Goal: Information Seeking & Learning: Understand process/instructions

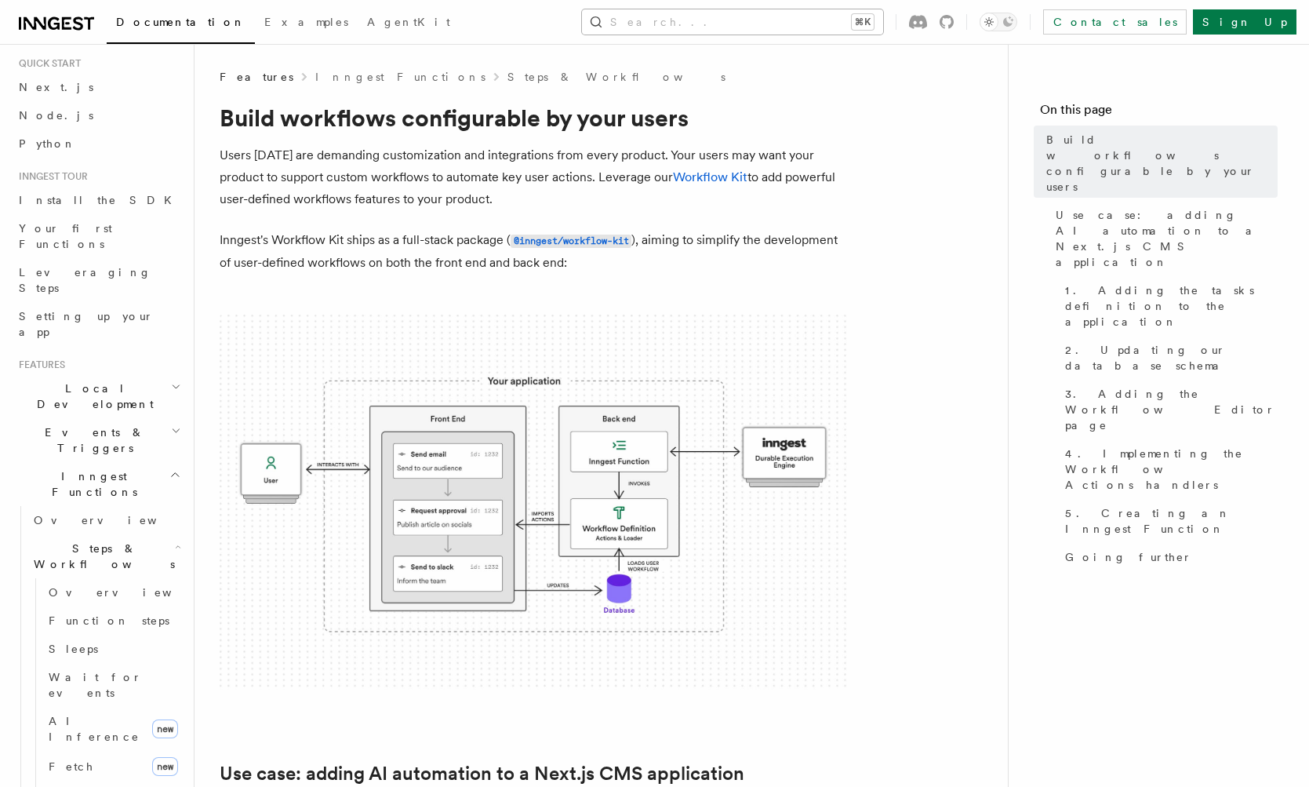
click at [883, 24] on button "Search... ⌘K" at bounding box center [732, 21] width 301 height 25
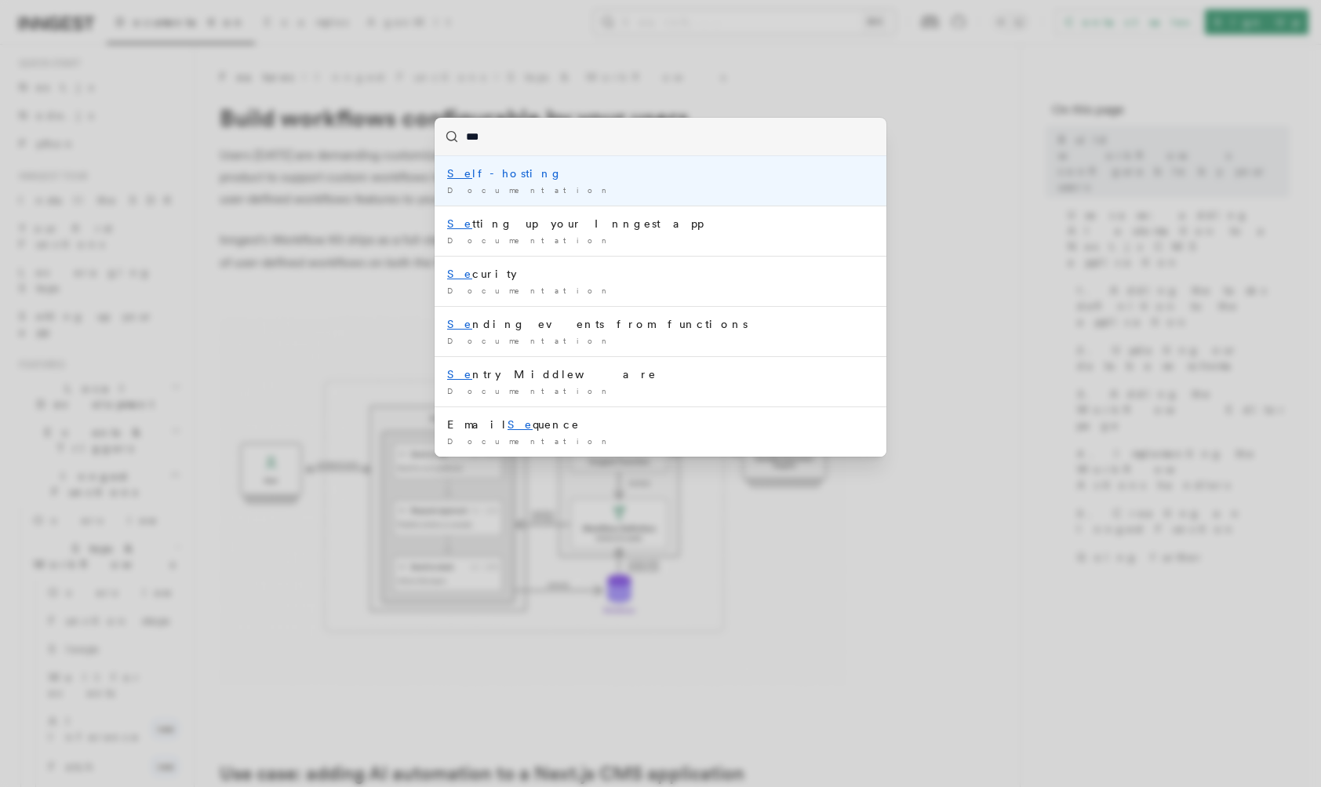
type input "****"
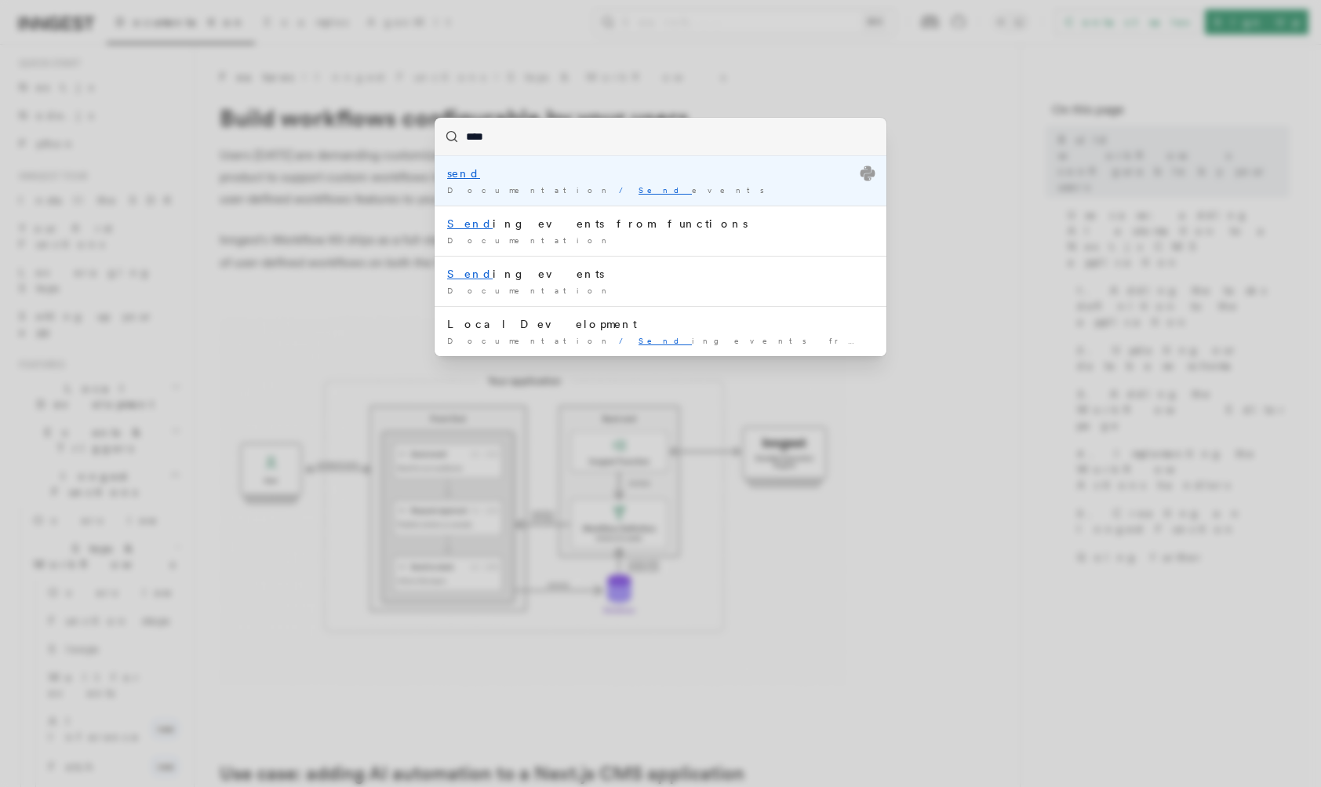
click at [513, 192] on span "Documentation" at bounding box center [530, 189] width 166 height 9
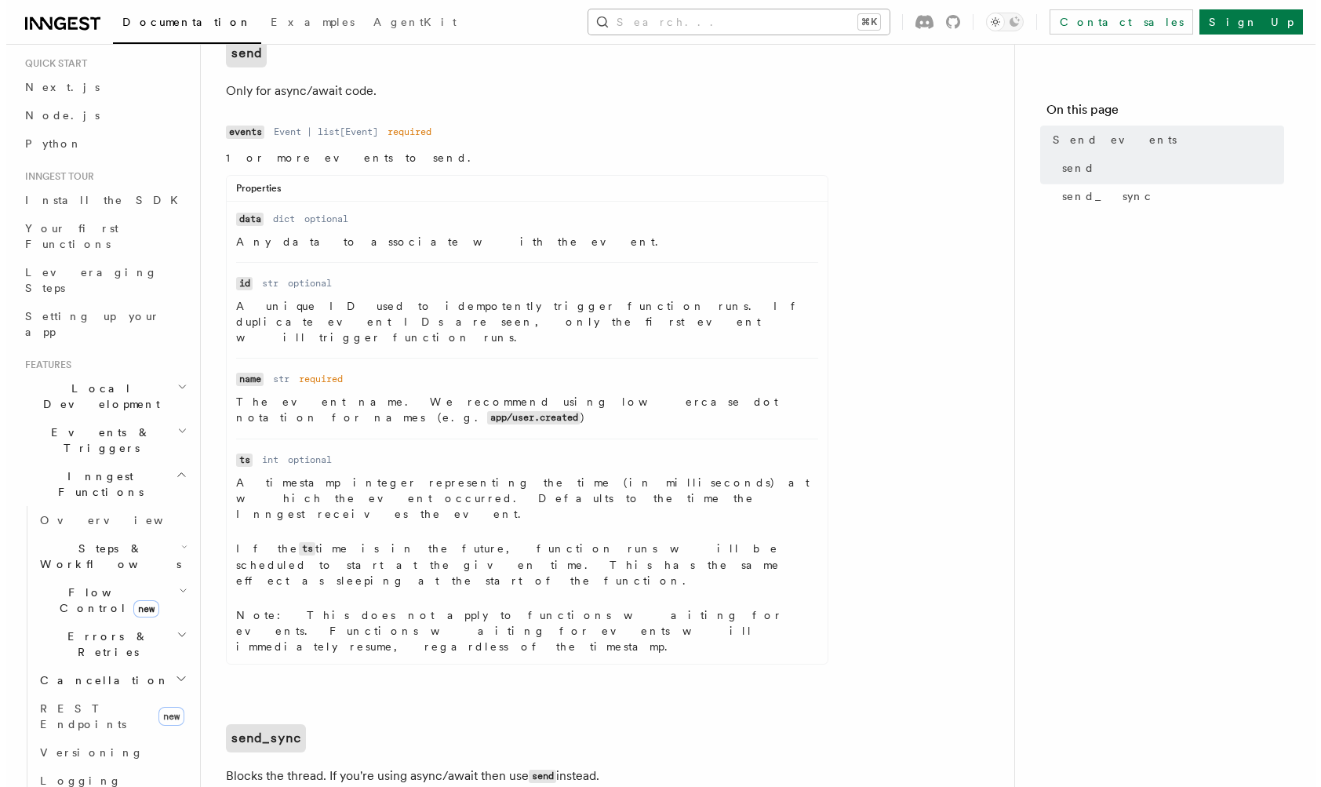
scroll to position [675, 0]
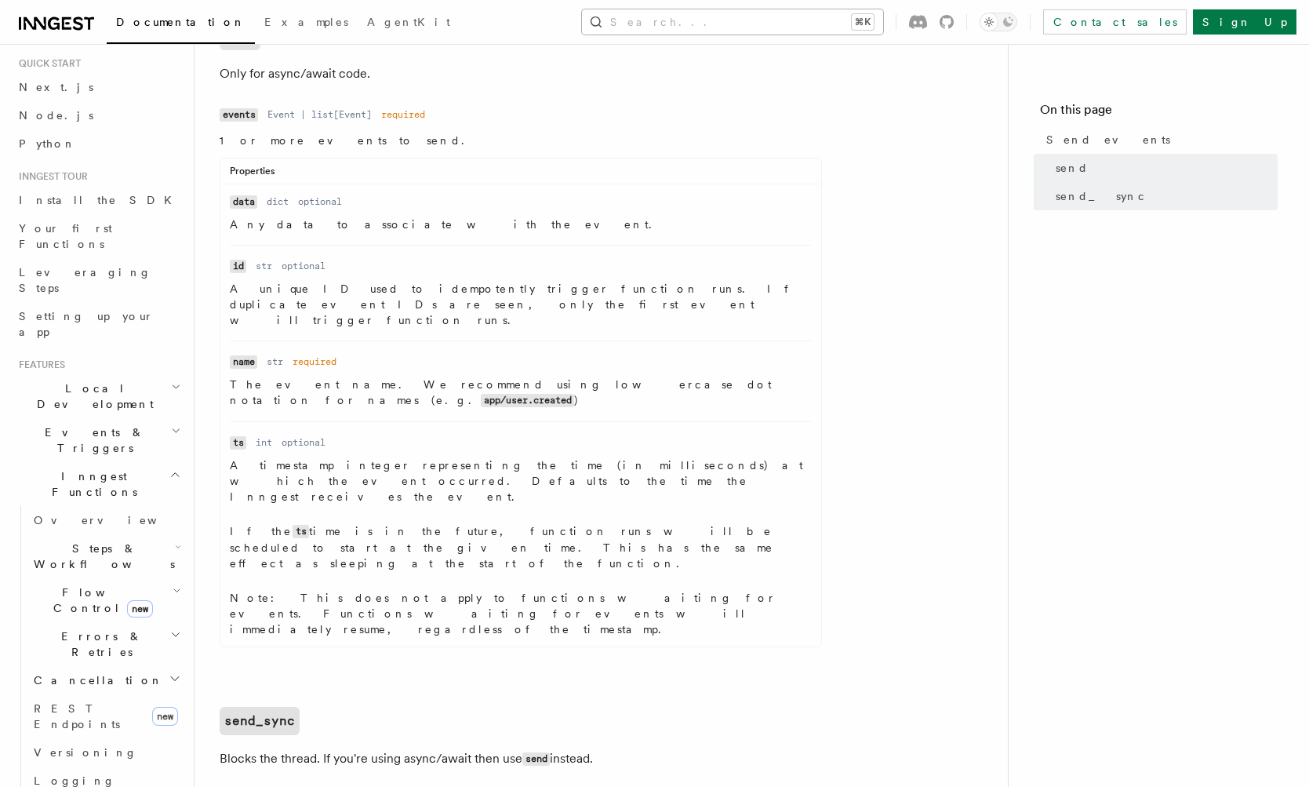
click at [785, 28] on button "Search... ⌘K" at bounding box center [732, 21] width 301 height 25
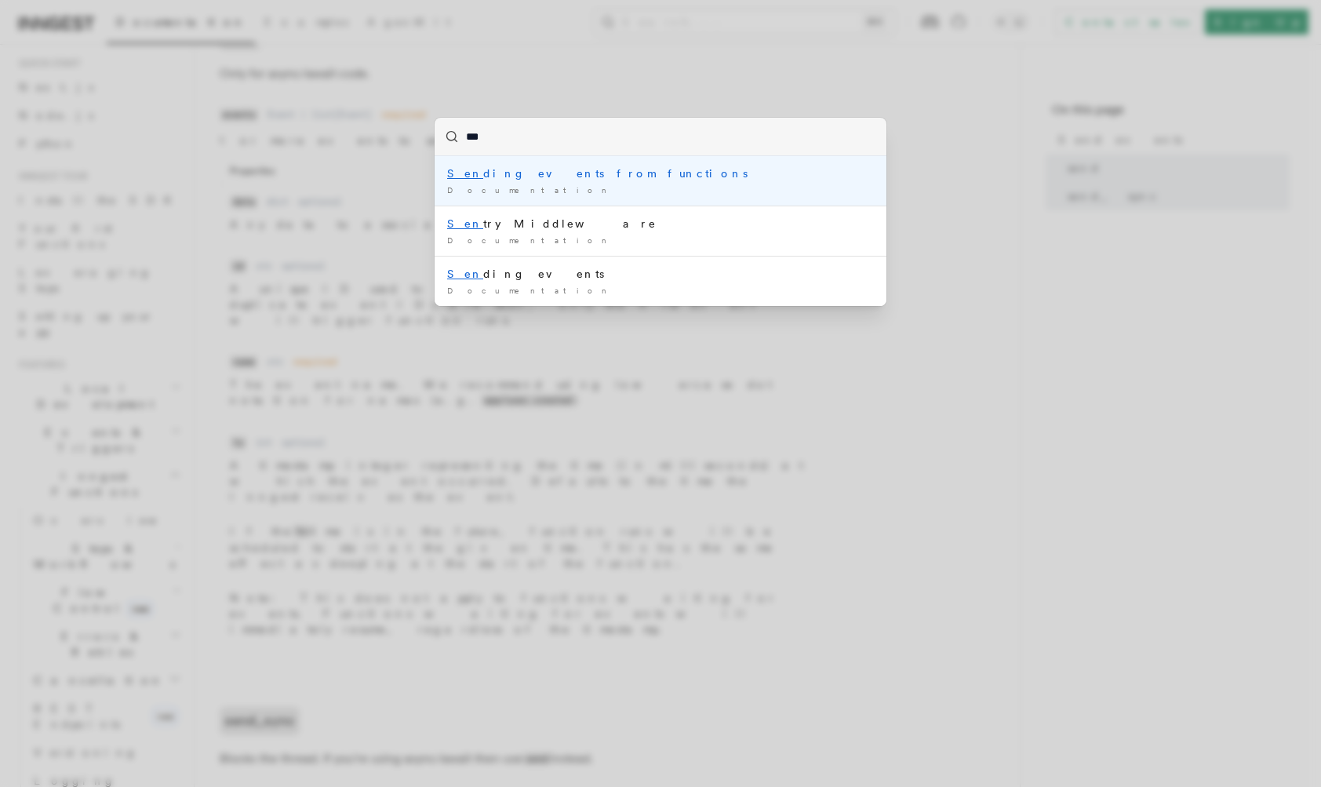
type input "****"
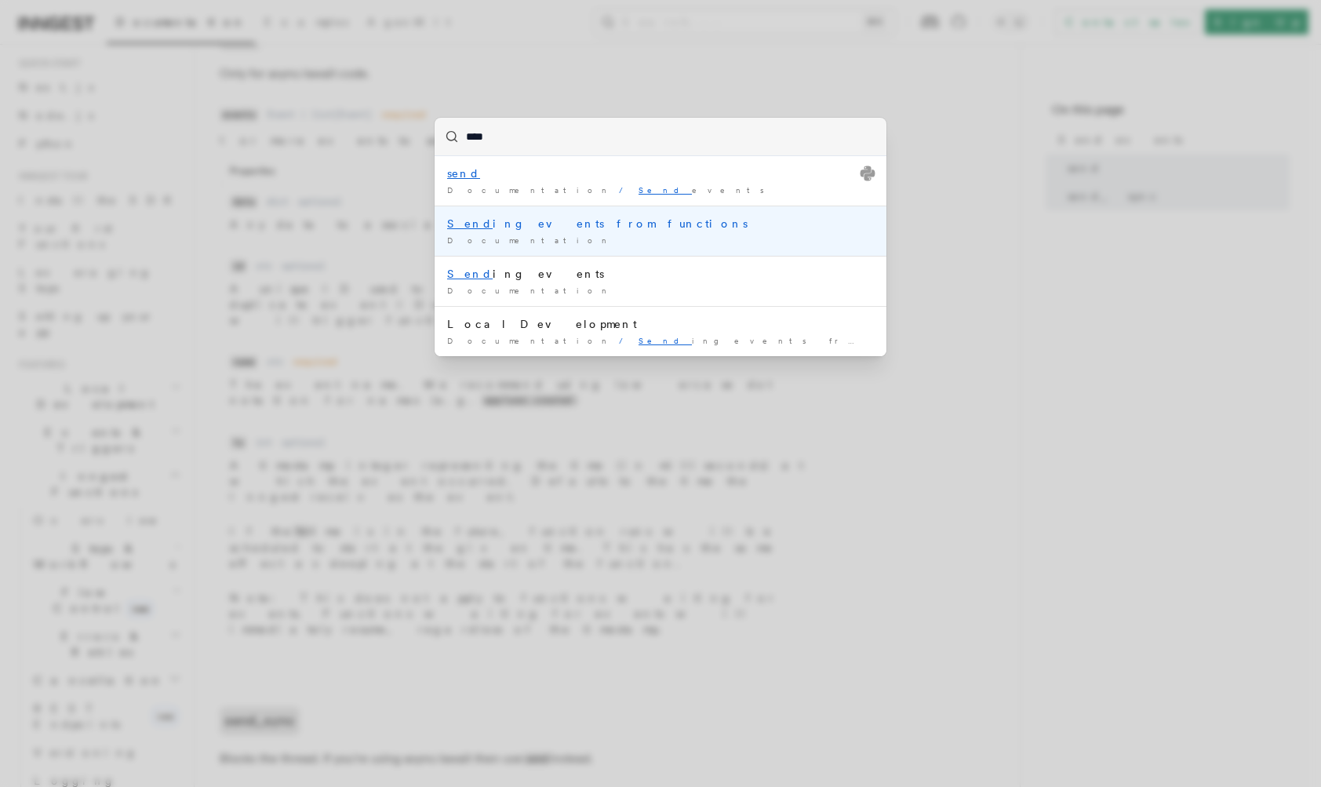
click at [595, 218] on li "Send ing events from functions Documentation /" at bounding box center [661, 231] width 452 height 50
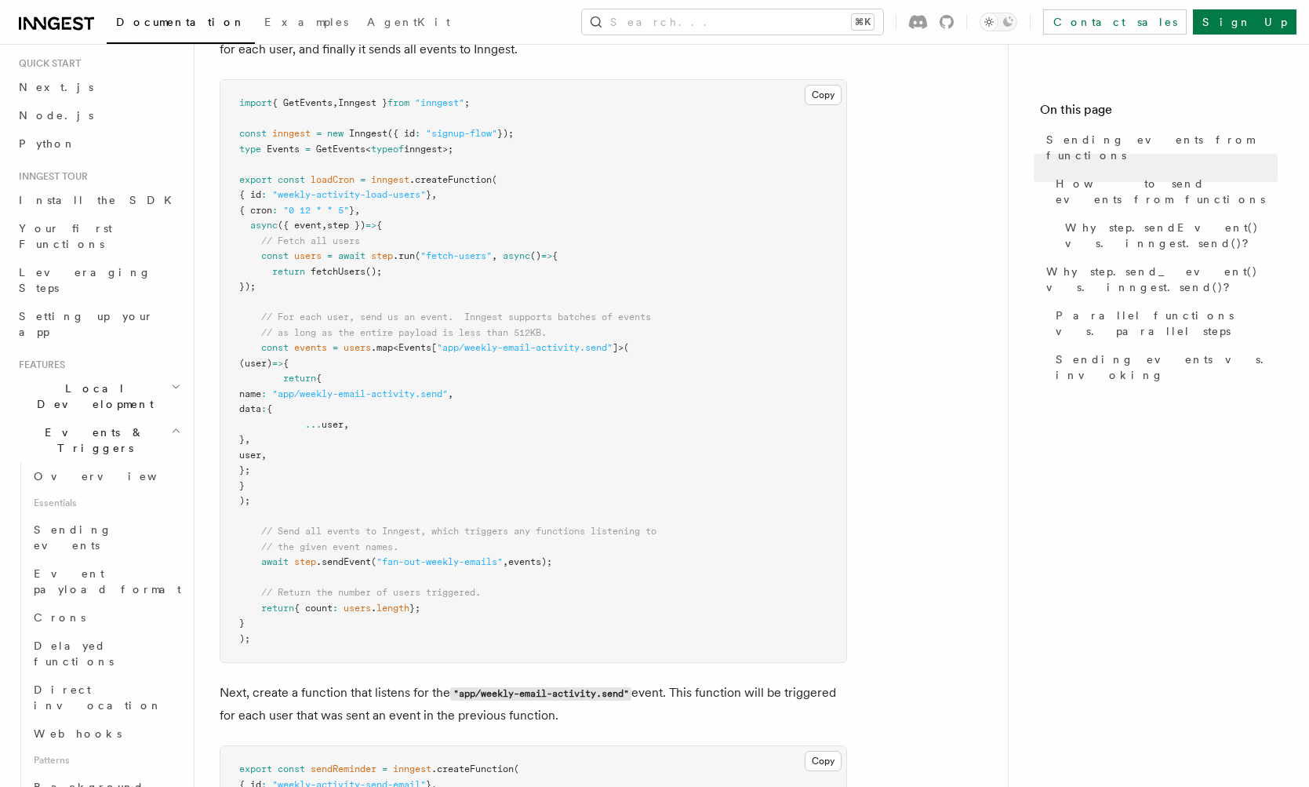
scroll to position [938, 0]
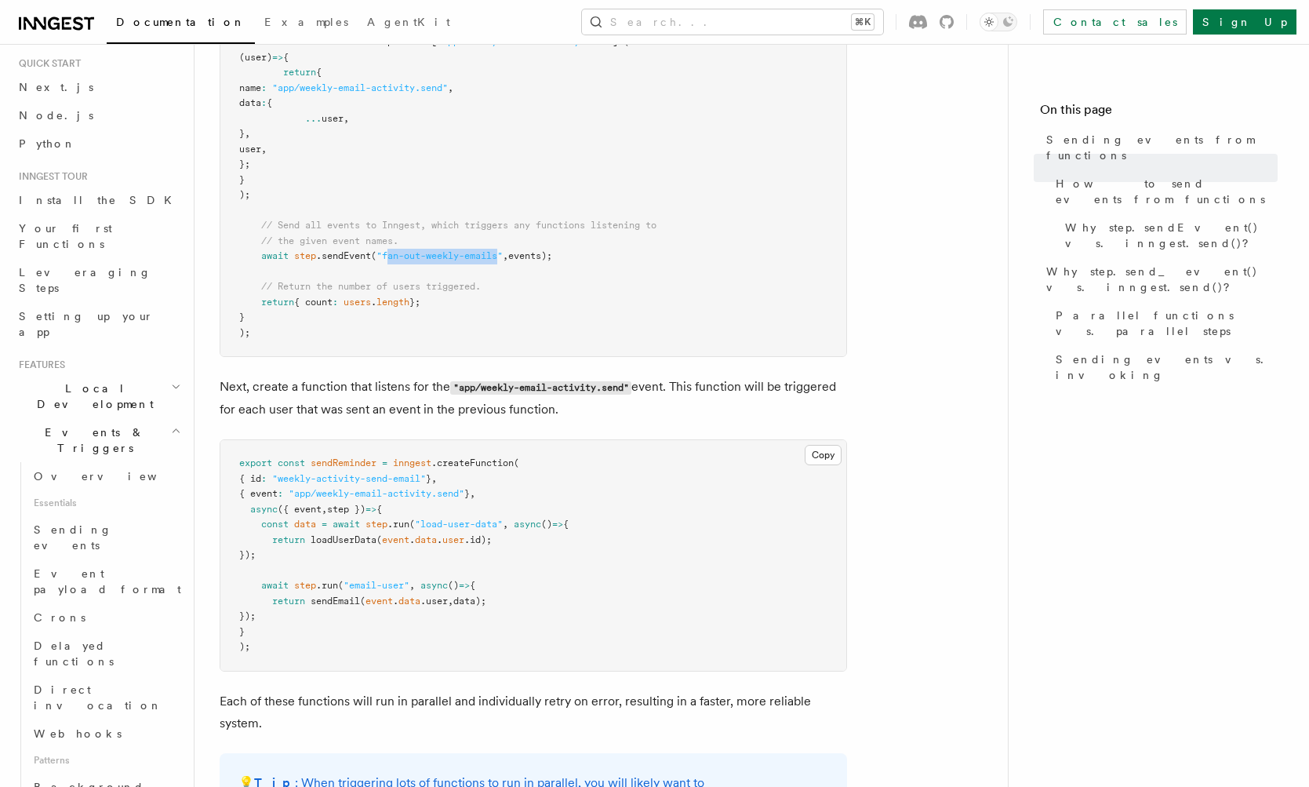
drag, startPoint x: 414, startPoint y: 329, endPoint x: 548, endPoint y: 330, distance: 134.2
click at [503, 261] on span ""fan-out-weekly-emails"" at bounding box center [440, 255] width 126 height 11
copy span "an-out-weekly-emails"
click at [497, 261] on span ""fan-out-weekly-emails"" at bounding box center [440, 255] width 126 height 11
drag, startPoint x: 410, startPoint y: 331, endPoint x: 539, endPoint y: 330, distance: 128.7
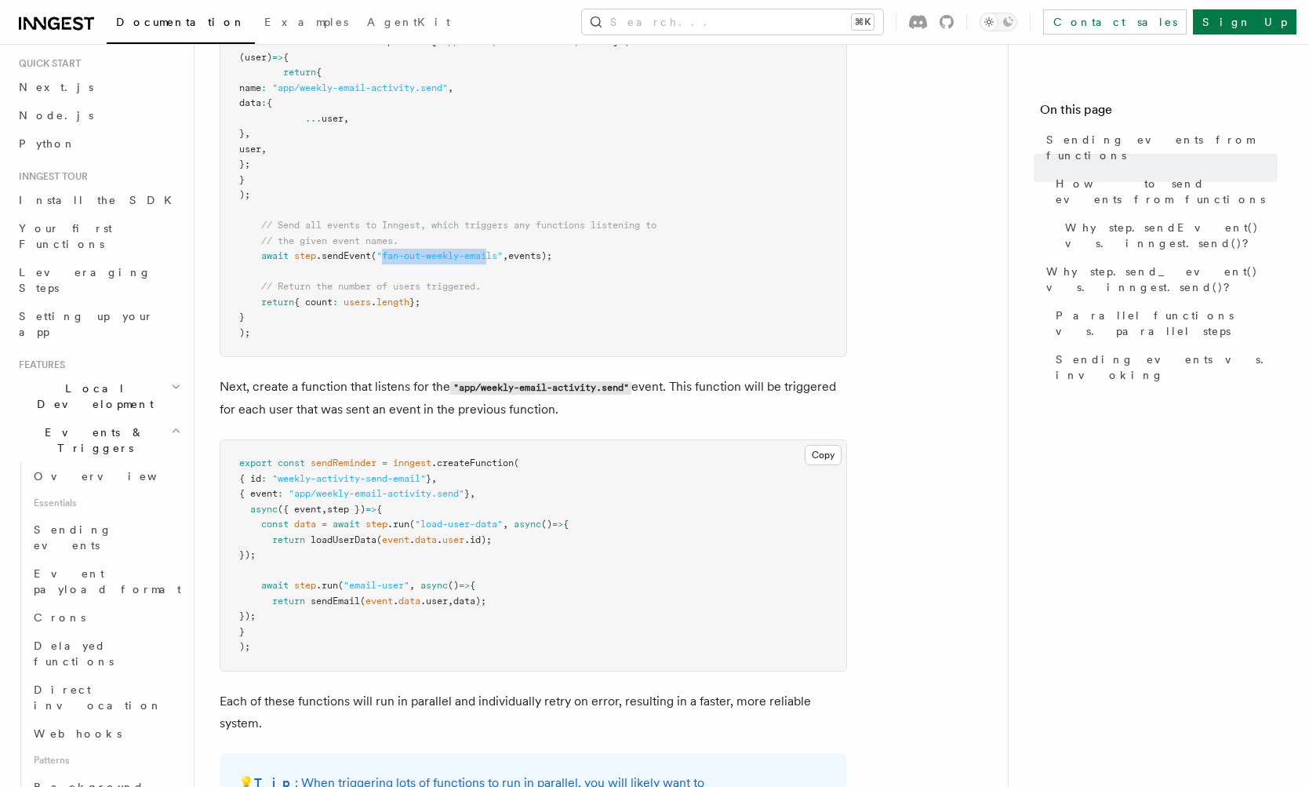
click at [503, 261] on span ""fan-out-weekly-emails"" at bounding box center [440, 255] width 126 height 11
drag, startPoint x: 319, startPoint y: 139, endPoint x: 651, endPoint y: 142, distance: 332.7
click at [651, 142] on pre "import { GetEvents , Inngest } from "inngest" ; const inngest = new Inngest ({ …" at bounding box center [533, 65] width 626 height 582
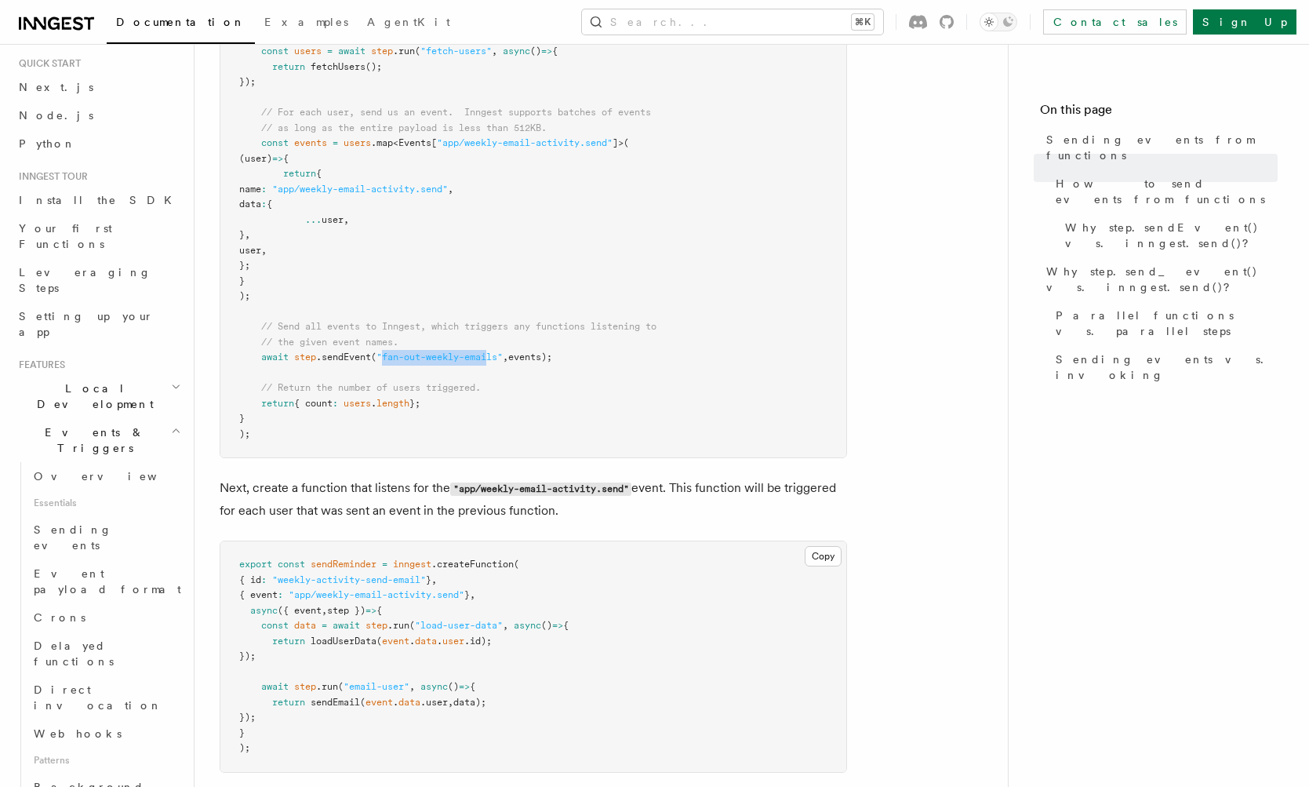
scroll to position [816, 0]
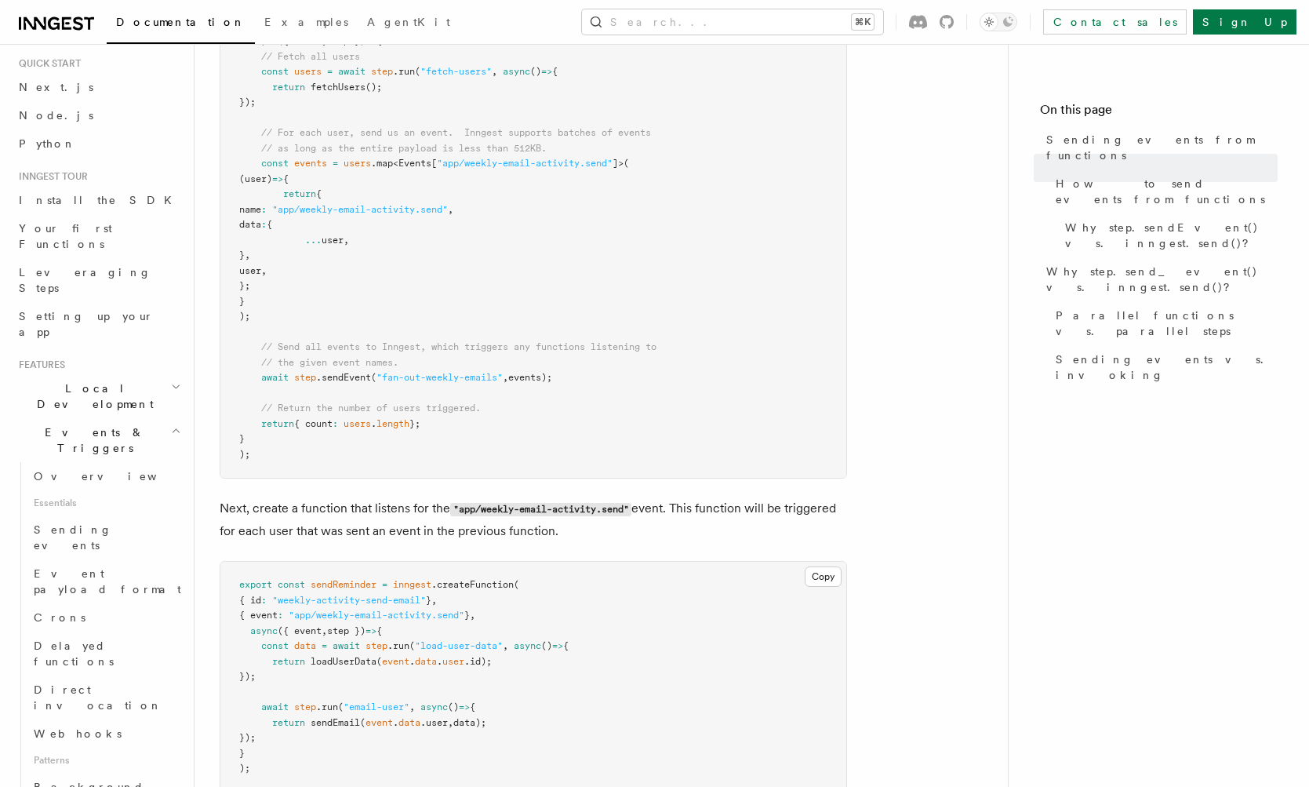
click at [371, 383] on span ".sendEvent" at bounding box center [343, 377] width 55 height 11
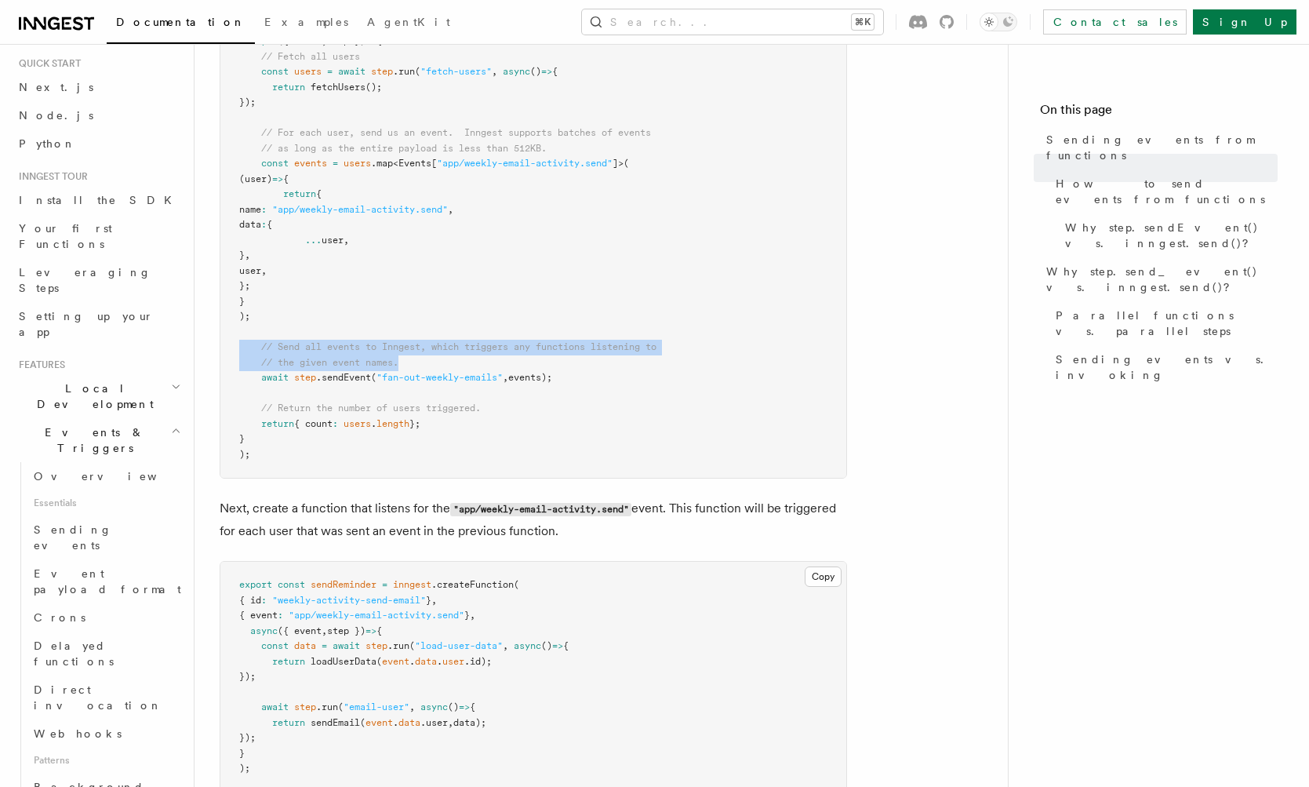
drag, startPoint x: 433, startPoint y: 442, endPoint x: 228, endPoint y: 416, distance: 207.3
click at [228, 416] on pre "import { GetEvents , Inngest } from "inngest" ; const inngest = new Inngest ({ …" at bounding box center [533, 187] width 626 height 582
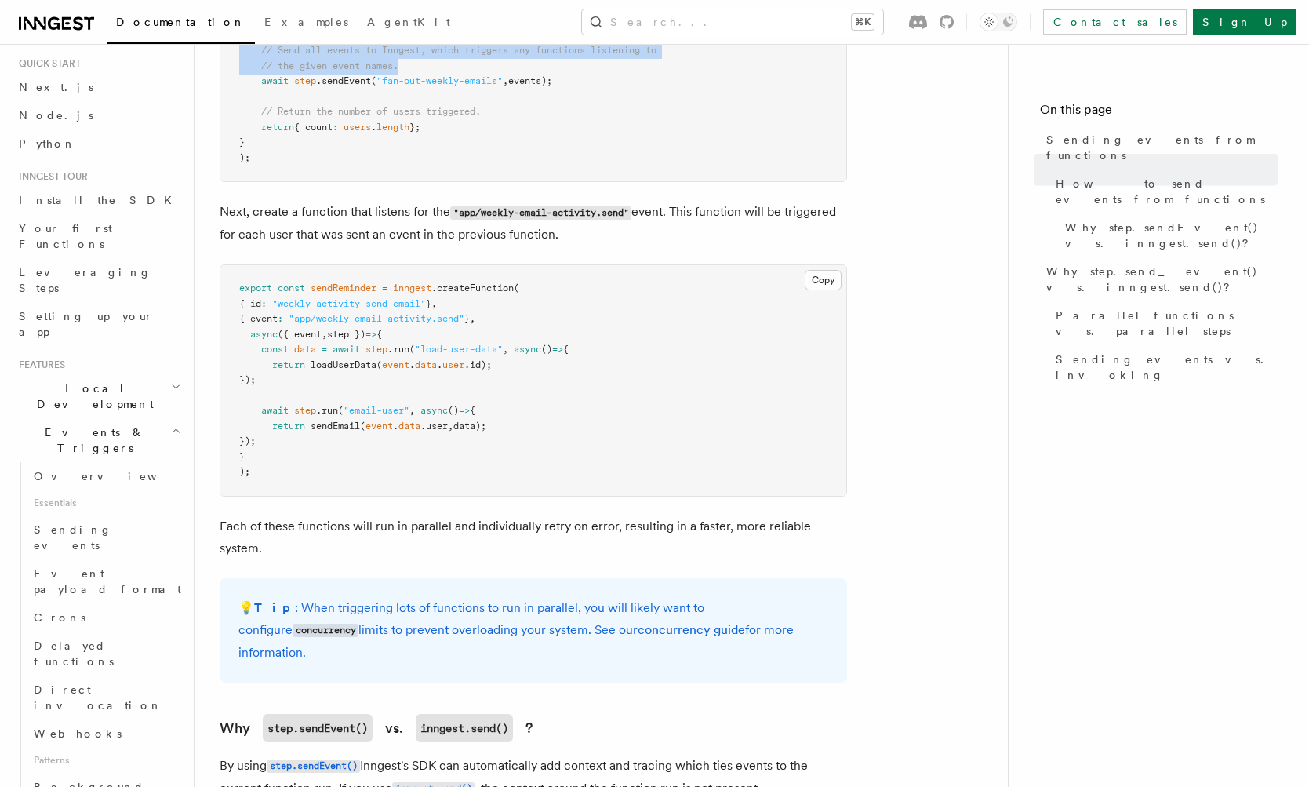
scroll to position [1162, 0]
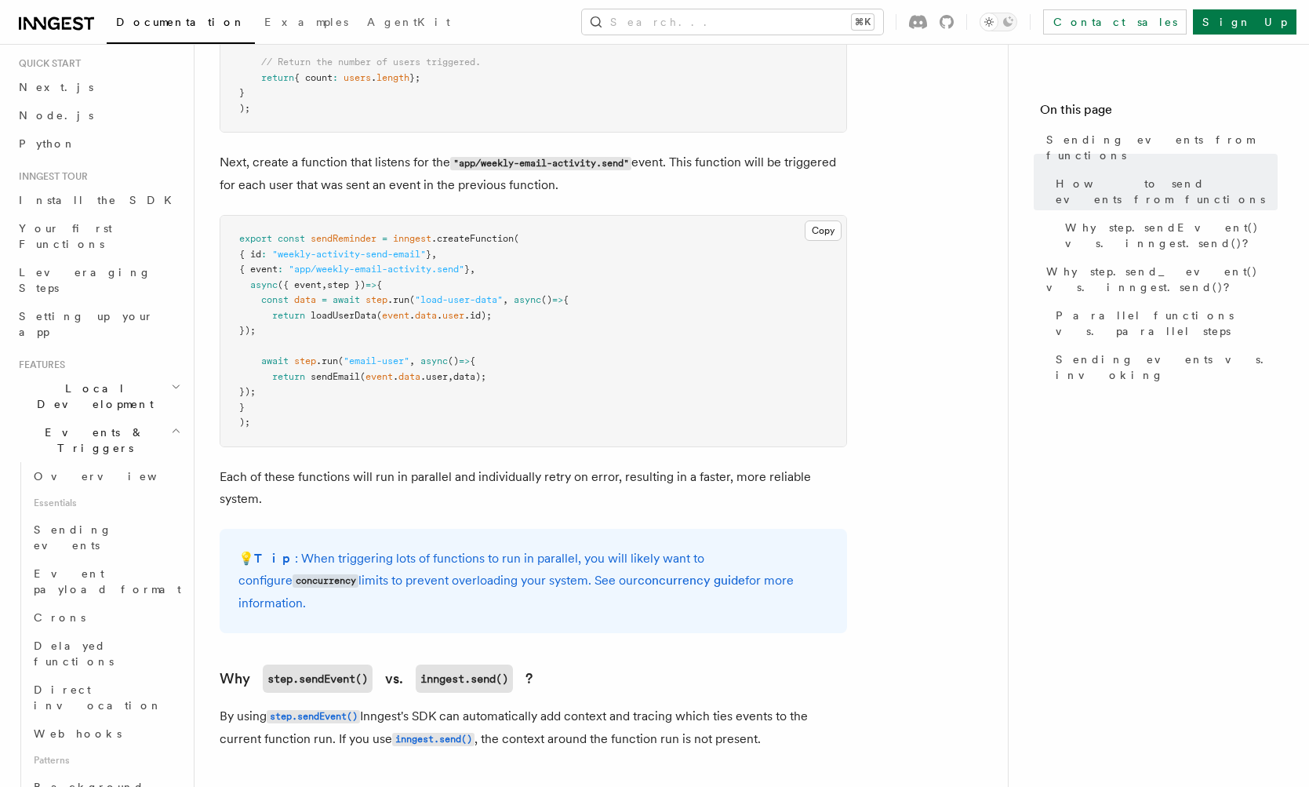
click at [490, 170] on code ""app/weekly-email-activity.send"" at bounding box center [540, 163] width 181 height 13
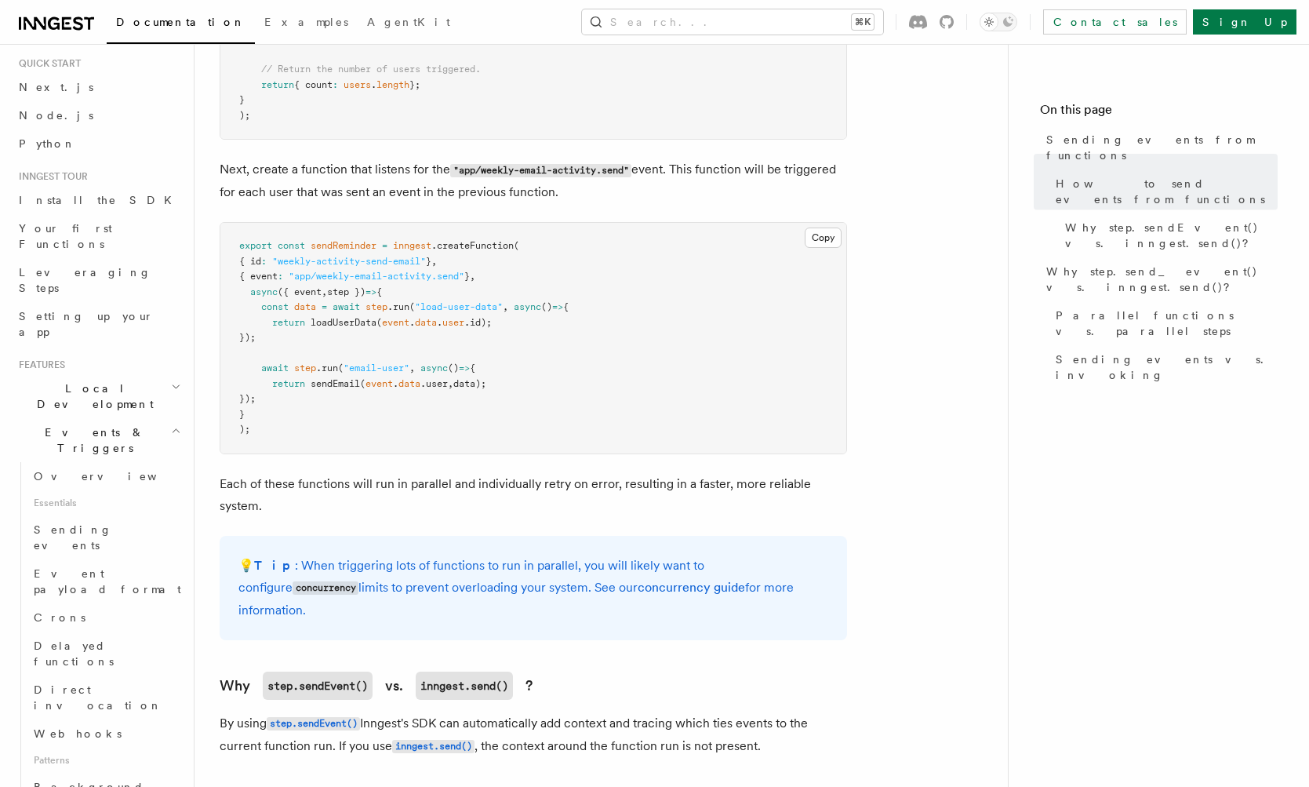
scroll to position [1099, 0]
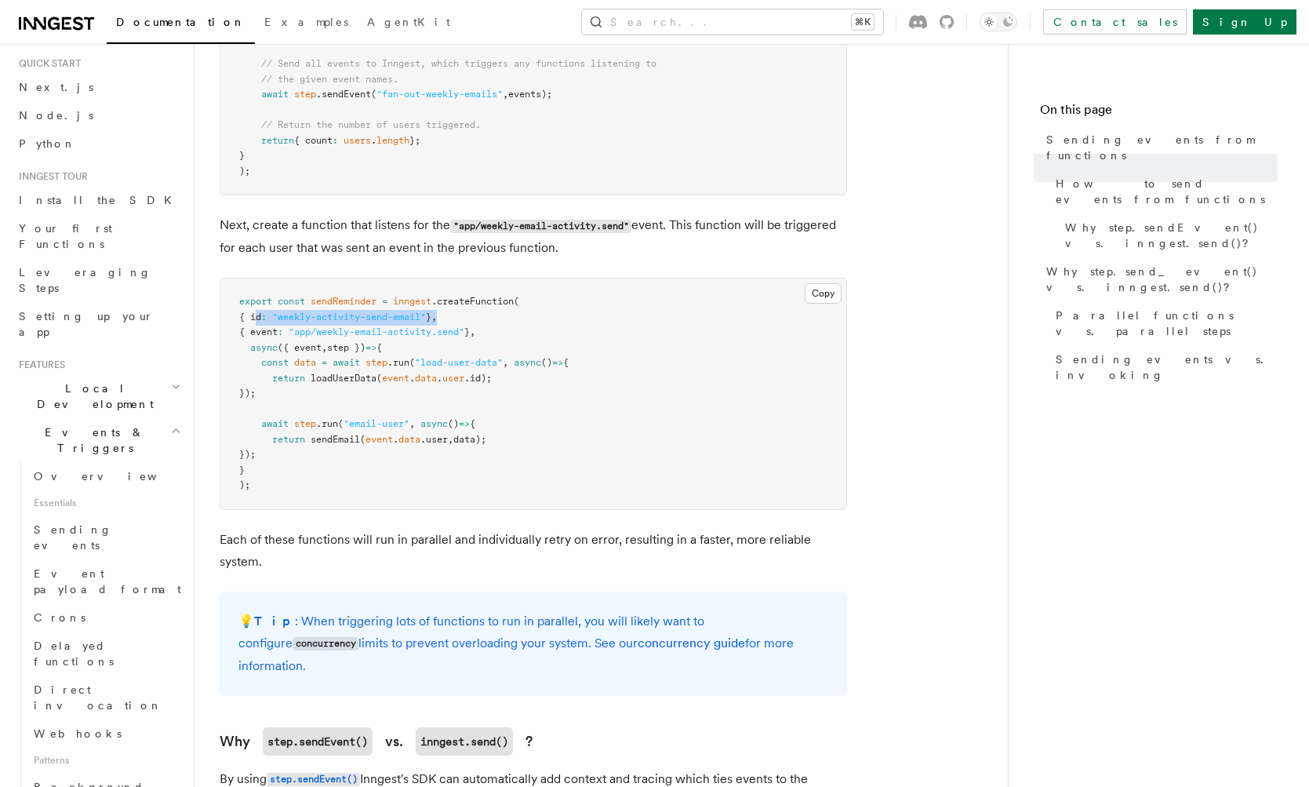
drag, startPoint x: 496, startPoint y: 411, endPoint x: 257, endPoint y: 416, distance: 239.3
click at [257, 416] on pre "export const sendReminder = inngest .createFunction ( { id : "weekly-activity-s…" at bounding box center [533, 394] width 626 height 231
drag, startPoint x: 558, startPoint y: 432, endPoint x: 209, endPoint y: 410, distance: 349.1
click at [209, 410] on div "Features Events & Triggers Sending events from functions In some workflows or p…" at bounding box center [627, 324] width 864 height 2846
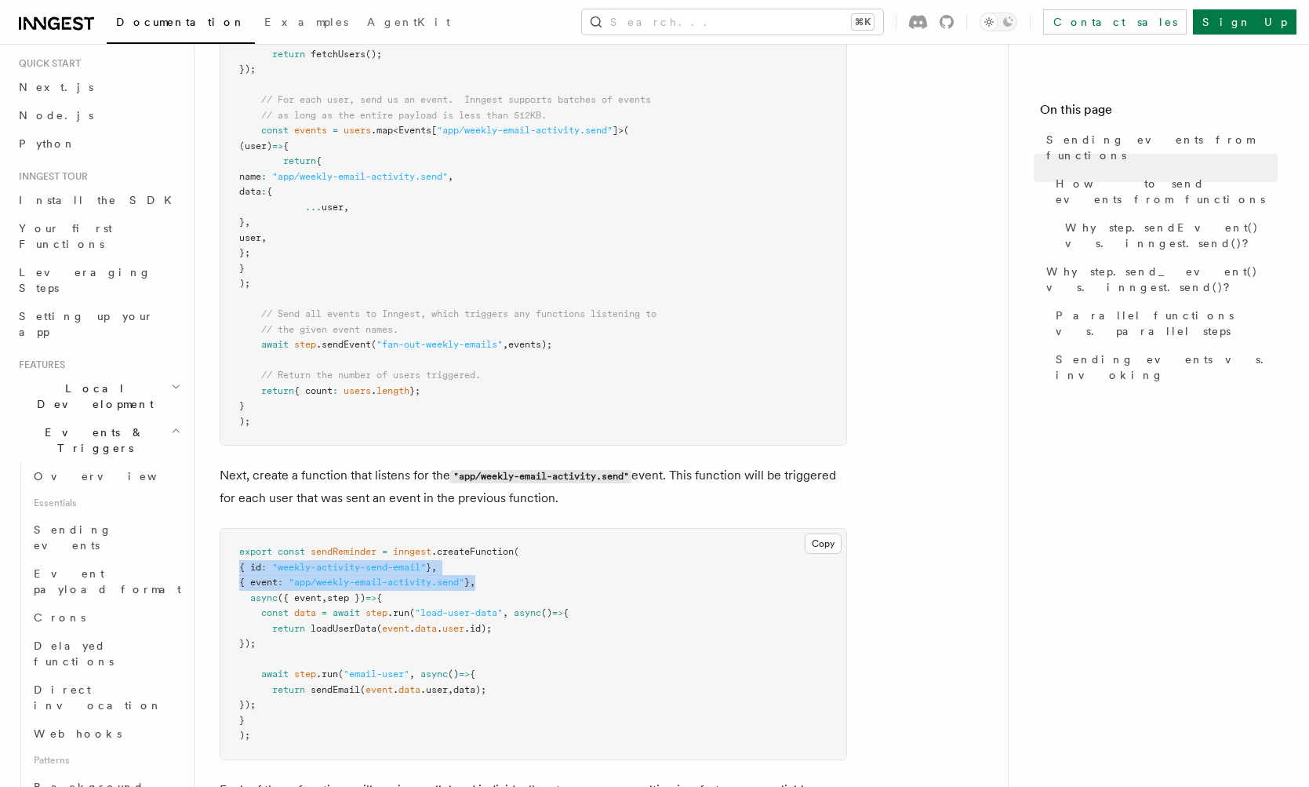
scroll to position [869, 0]
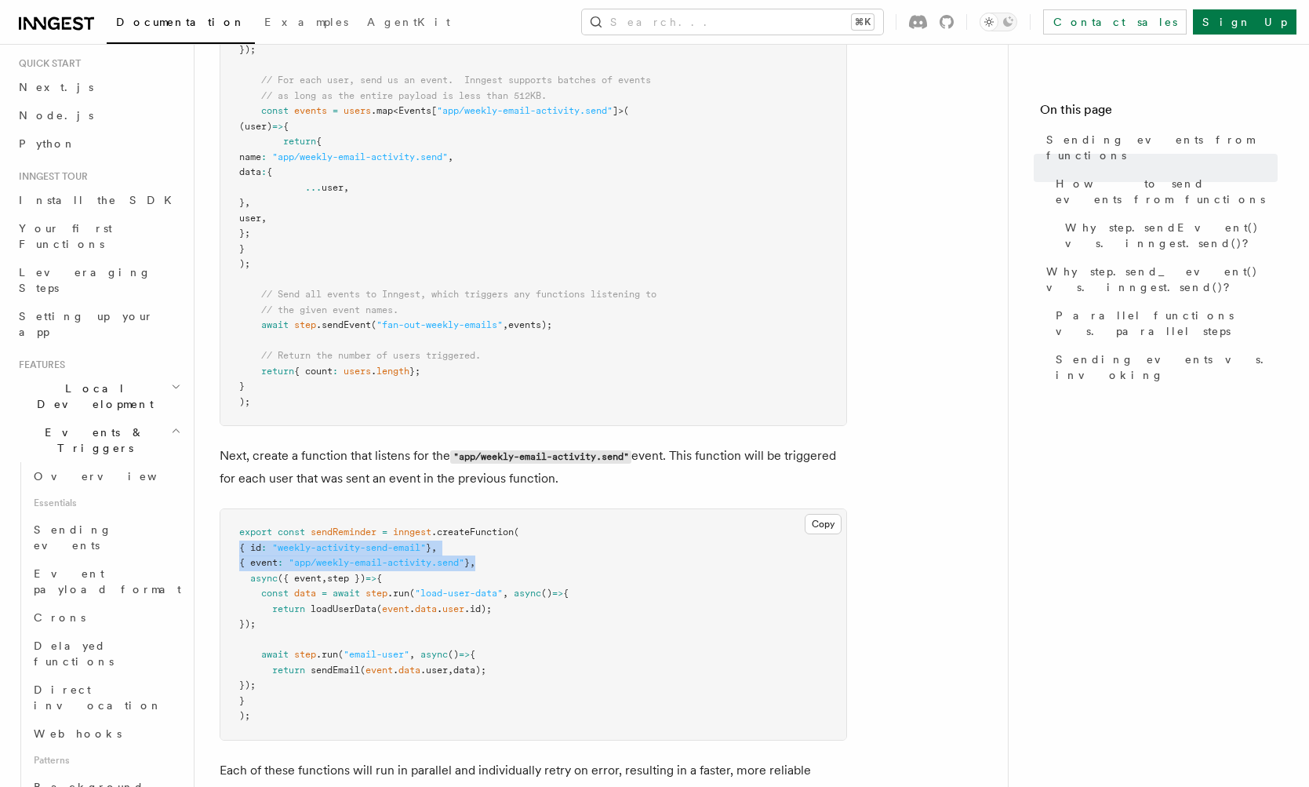
drag, startPoint x: 299, startPoint y: 191, endPoint x: 370, endPoint y: 287, distance: 118.9
click at [370, 287] on pre "import { GetEvents , Inngest } from "inngest" ; const inngest = new Inngest ({ …" at bounding box center [533, 134] width 626 height 582
click at [404, 173] on pre "import { GetEvents , Inngest } from "inngest" ; const inngest = new Inngest ({ …" at bounding box center [533, 134] width 626 height 582
drag, startPoint x: 410, startPoint y: 402, endPoint x: 550, endPoint y: 405, distance: 139.7
click at [503, 330] on span ""fan-out-weekly-emails"" at bounding box center [440, 324] width 126 height 11
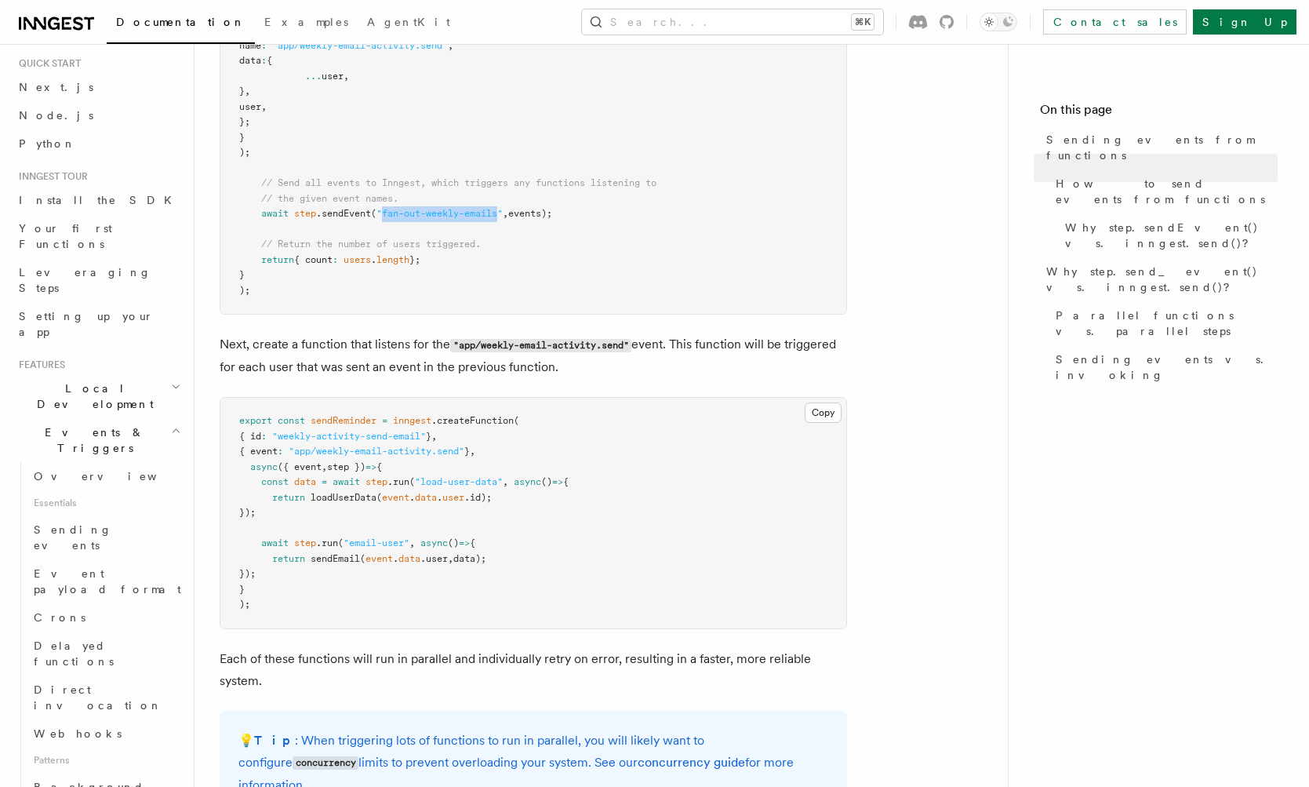
scroll to position [990, 0]
